Goal: Task Accomplishment & Management: Manage account settings

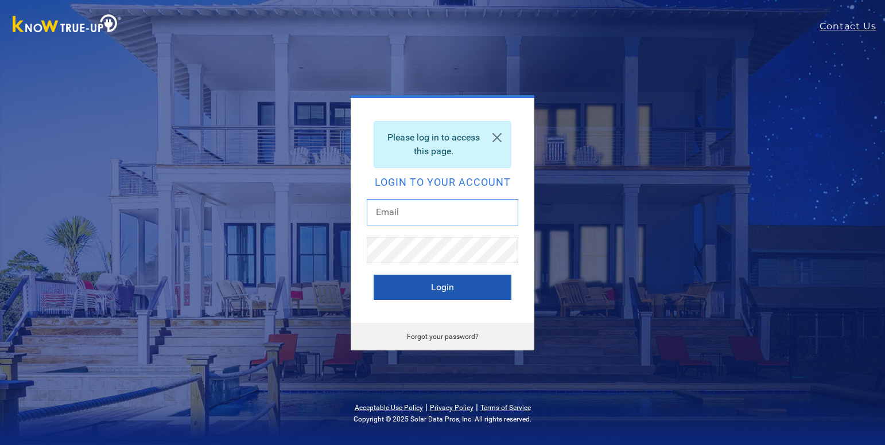
type input "mjharris1334@gmail.com"
click at [470, 295] on button "Login" at bounding box center [443, 287] width 138 height 25
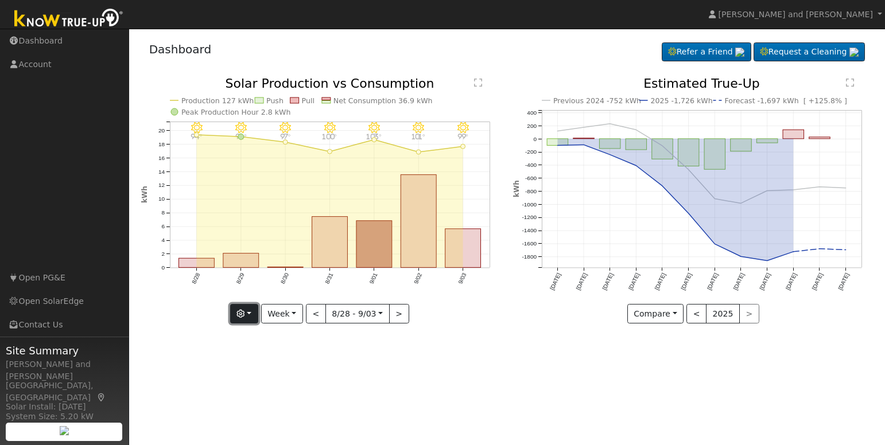
click at [251, 308] on button "button" at bounding box center [244, 314] width 28 height 20
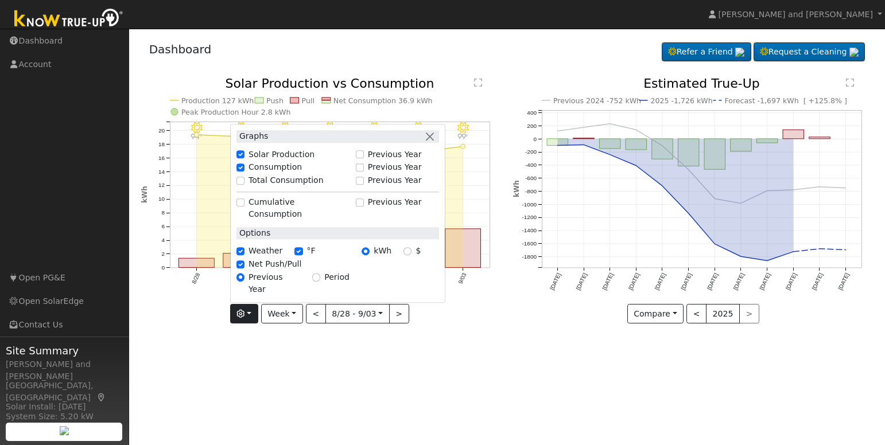
click at [251, 187] on div "Total Consumption" at bounding box center [293, 181] width 113 height 12
click at [244, 185] on input "Total Consumption" at bounding box center [241, 181] width 8 height 8
checkbox input "true"
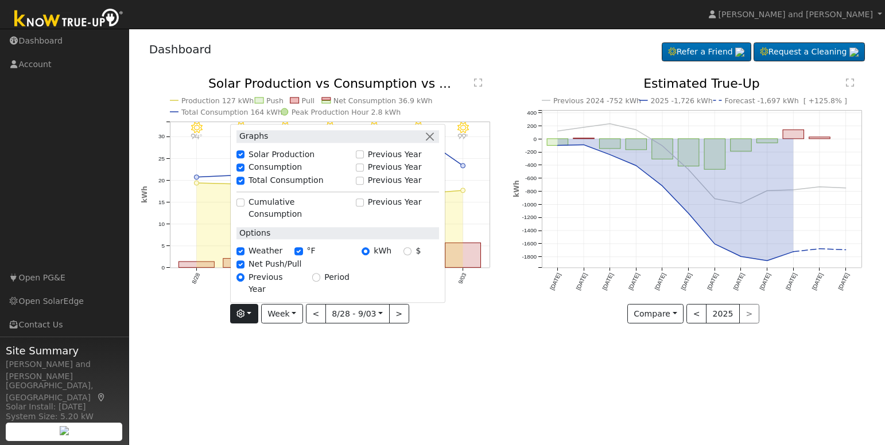
click at [514, 324] on div "Previous 2024 -752 kWh 2025 -1,726 kWh Forecast -1,697 kWh [ +125.8% ] [DATE] D…" at bounding box center [693, 208] width 373 height 263
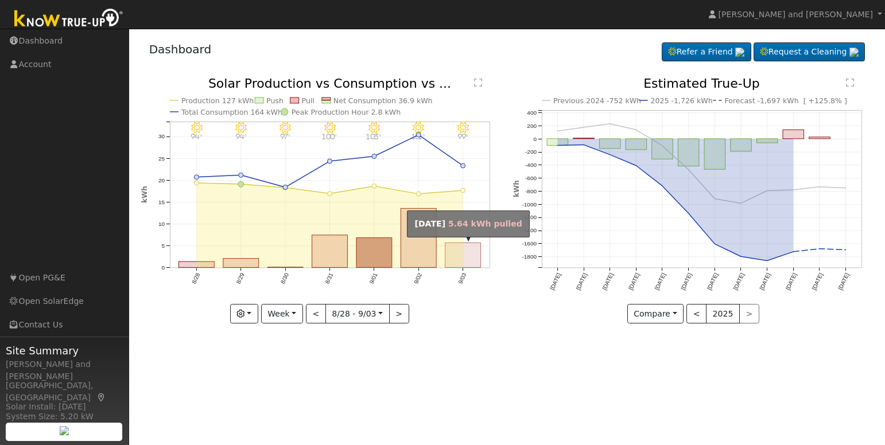
click at [468, 251] on rect "onclick=""" at bounding box center [463, 255] width 36 height 25
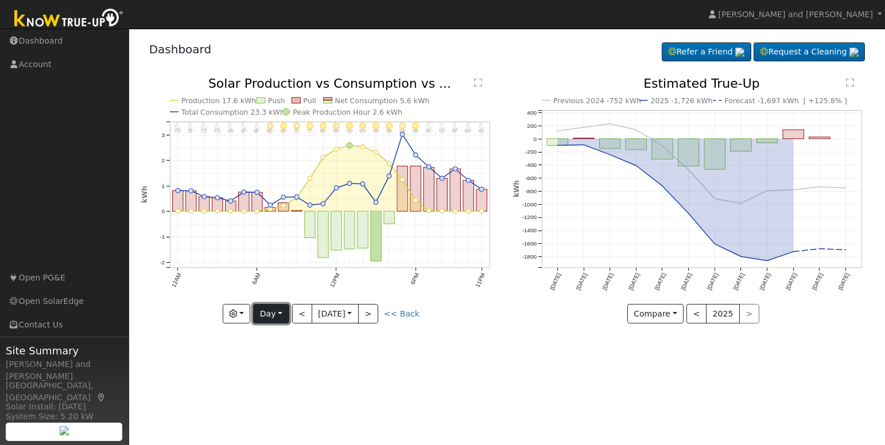
click at [262, 312] on button "Day" at bounding box center [271, 314] width 36 height 20
click at [270, 350] on link "Week" at bounding box center [294, 354] width 80 height 16
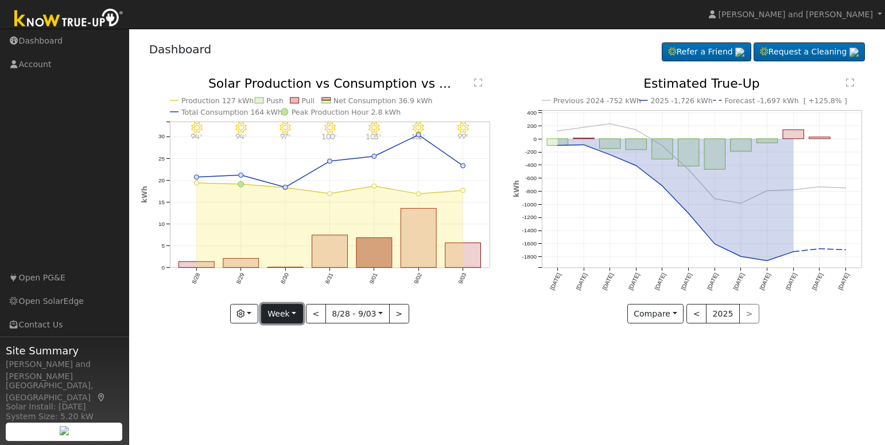
click at [288, 317] on button "Week" at bounding box center [282, 314] width 42 height 20
click at [289, 367] on link "Month" at bounding box center [302, 370] width 80 height 16
type input "[DATE]"
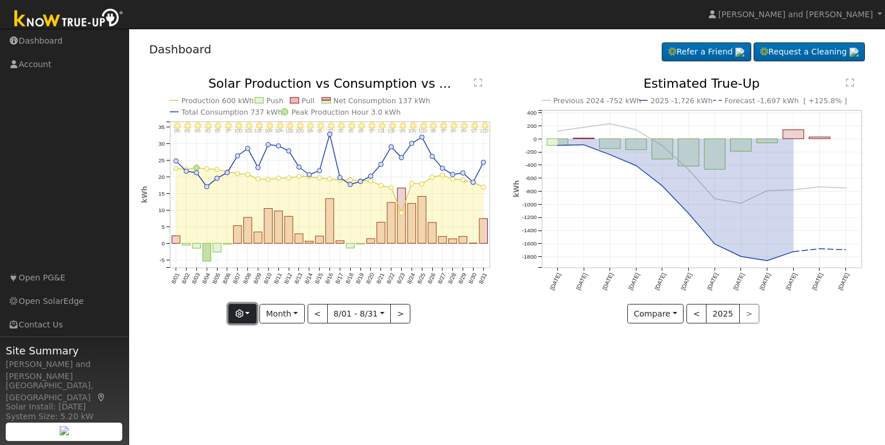
click at [256, 317] on button "button" at bounding box center [242, 314] width 28 height 20
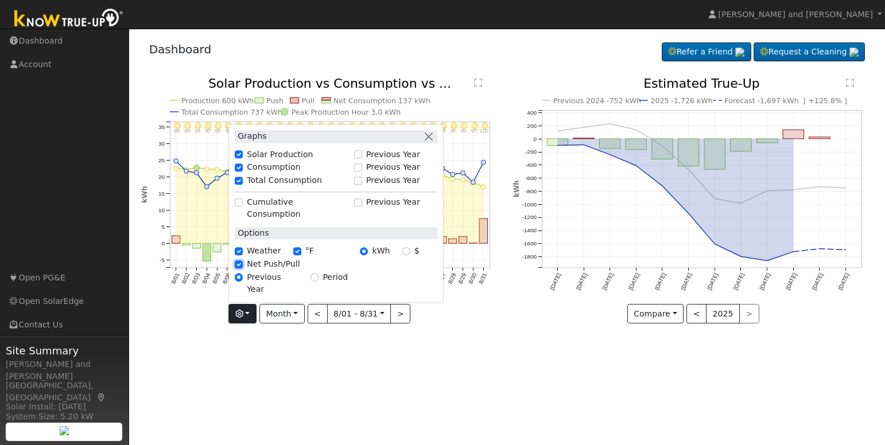
click at [243, 269] on input "Net Push/Pull" at bounding box center [239, 265] width 8 height 8
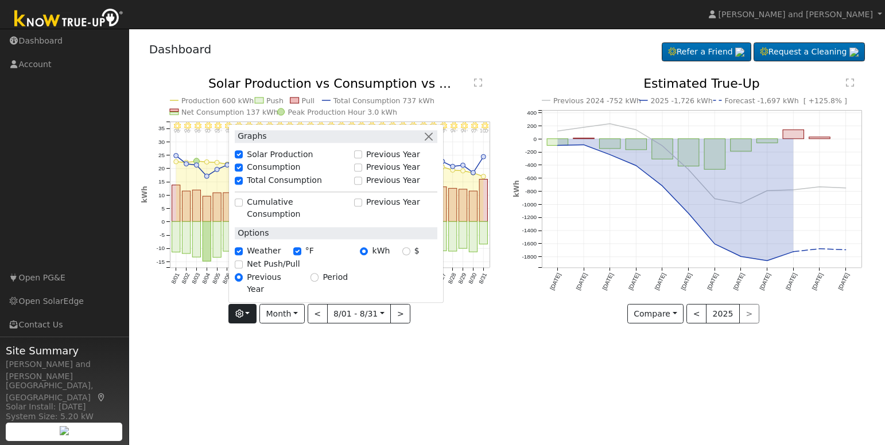
click at [276, 378] on div "User Profile First name Last name Email Email Notifications No Emails No Emails…" at bounding box center [507, 237] width 756 height 417
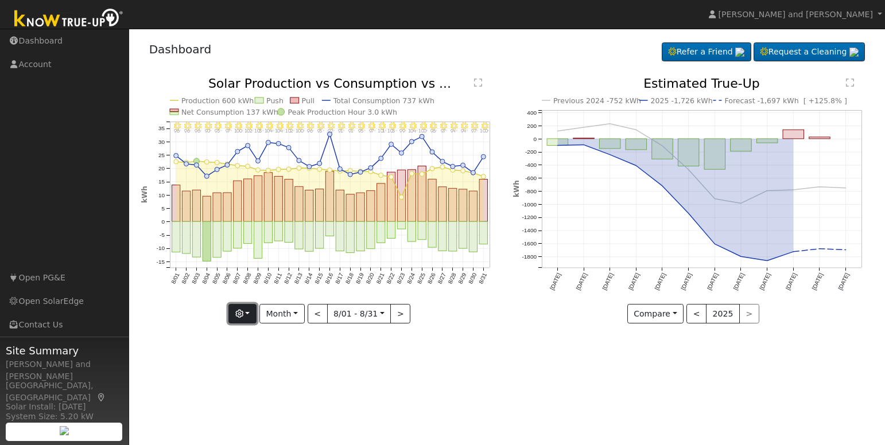
click at [249, 311] on button "button" at bounding box center [242, 314] width 28 height 20
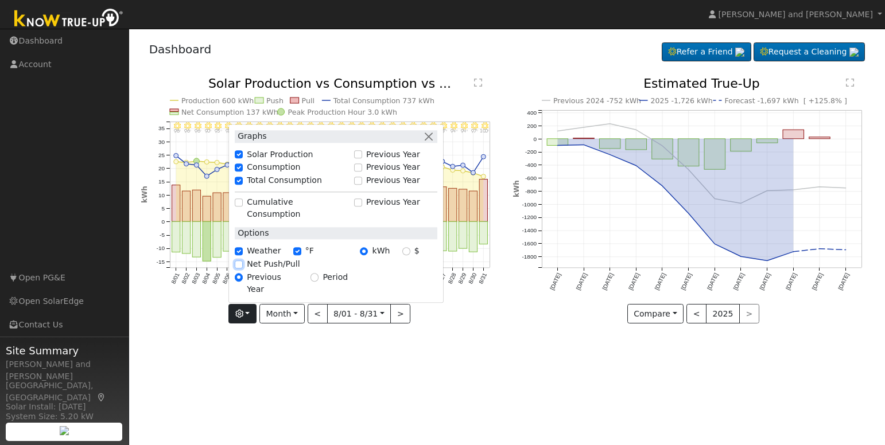
click at [241, 269] on input "Net Push/Pull" at bounding box center [239, 265] width 8 height 8
checkbox input "true"
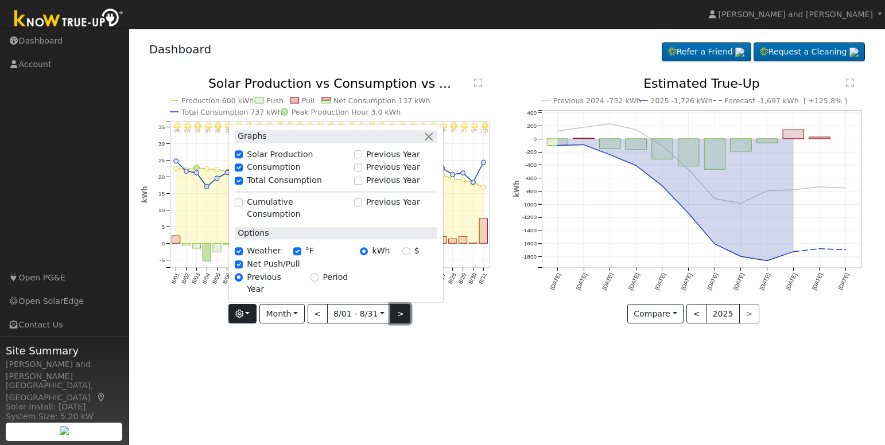
click at [400, 317] on button ">" at bounding box center [400, 314] width 20 height 20
type input "[DATE]"
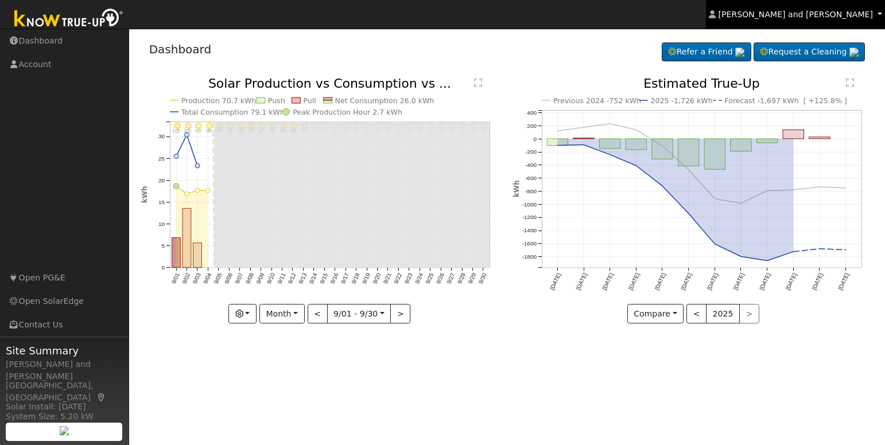
click at [805, 18] on span "[PERSON_NAME] and [PERSON_NAME]" at bounding box center [796, 14] width 154 height 9
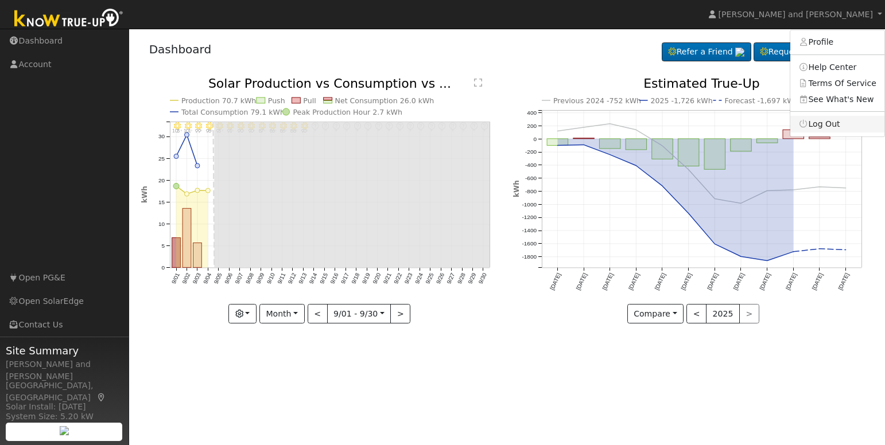
click at [825, 125] on link "Log Out" at bounding box center [837, 124] width 94 height 16
